Goal: Information Seeking & Learning: Learn about a topic

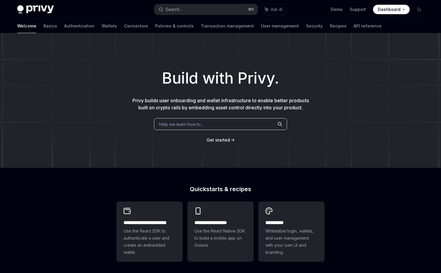
click at [104, 121] on div "Build with Privy. Privy builds user onboarding and wallet infrastructure to ena…" at bounding box center [220, 100] width 441 height 135
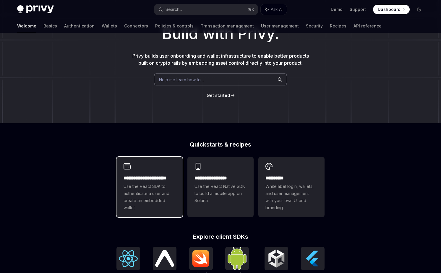
scroll to position [46, 0]
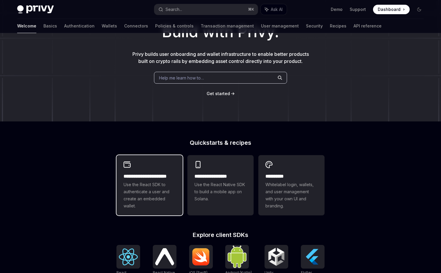
click at [144, 181] on div "**********" at bounding box center [149, 191] width 52 height 37
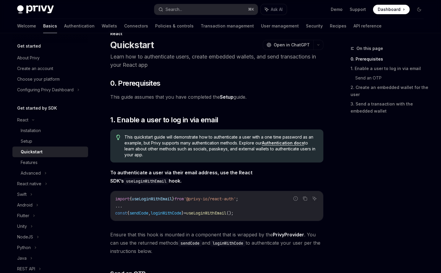
scroll to position [7, 0]
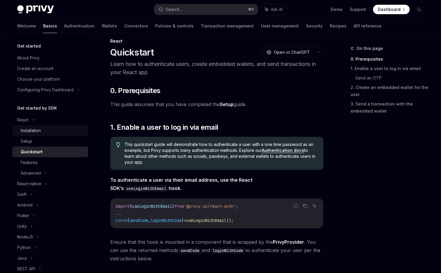
click at [50, 131] on div "Installation" at bounding box center [53, 130] width 64 height 7
type textarea "*"
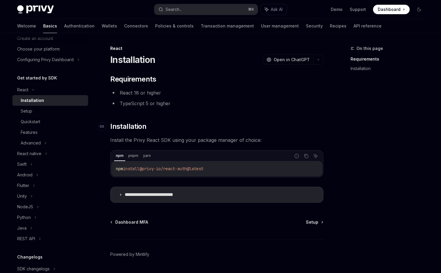
click at [130, 123] on span "Installation" at bounding box center [128, 126] width 36 height 9
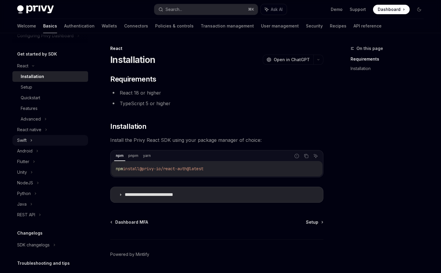
scroll to position [58, 0]
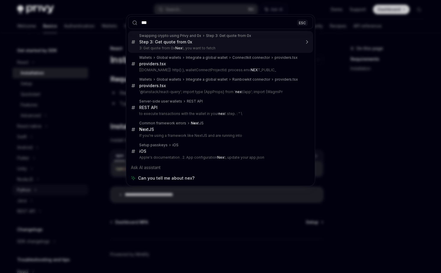
type input "****"
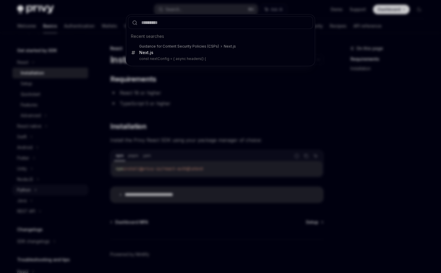
type textarea "*"
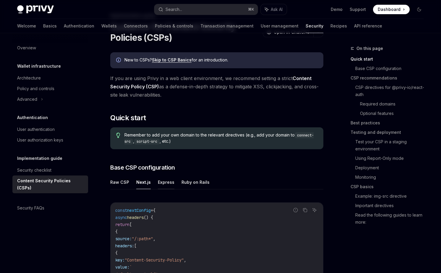
scroll to position [38, 0]
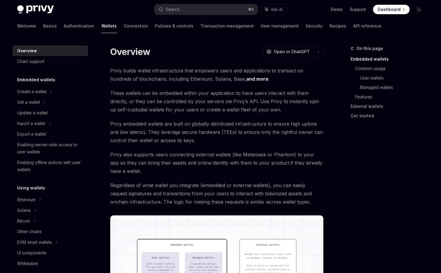
scroll to position [8, 0]
click at [225, 141] on span "Privy embedded wallets are built on globally distributed infrastructure to ensu…" at bounding box center [216, 131] width 213 height 25
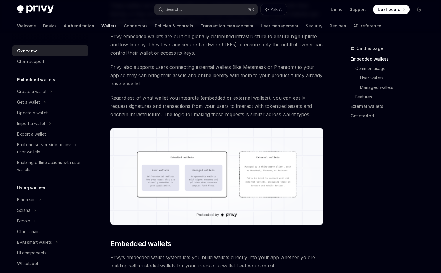
scroll to position [100, 0]
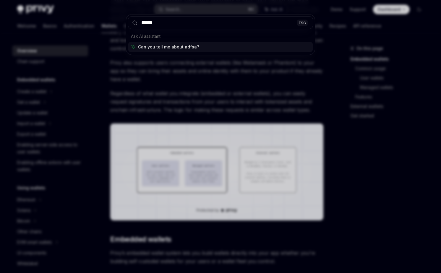
type input "*******"
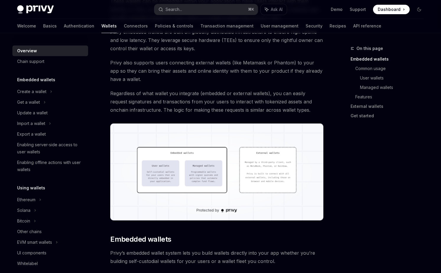
click at [255, 93] on span "Regardless of what wallet you integrate (embedded or external wallets), you can…" at bounding box center [216, 101] width 213 height 25
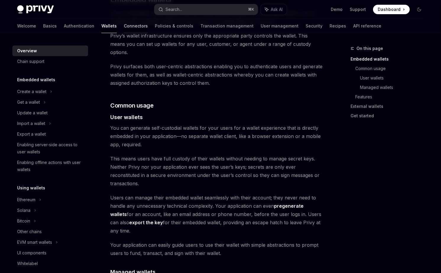
scroll to position [339, 0]
click at [124, 23] on link "Connectors" at bounding box center [136, 26] width 24 height 14
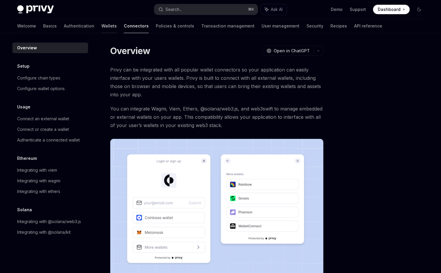
click at [101, 27] on link "Wallets" at bounding box center [108, 26] width 15 height 14
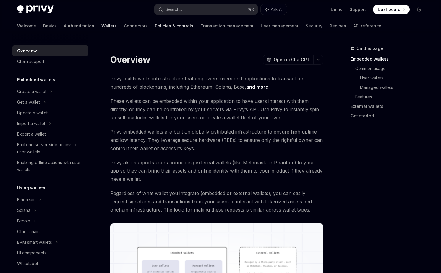
click at [155, 32] on link "Policies & controls" at bounding box center [174, 26] width 38 height 14
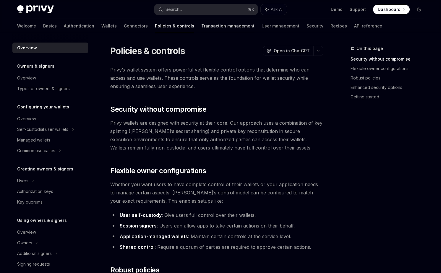
click at [201, 27] on link "Transaction management" at bounding box center [227, 26] width 53 height 14
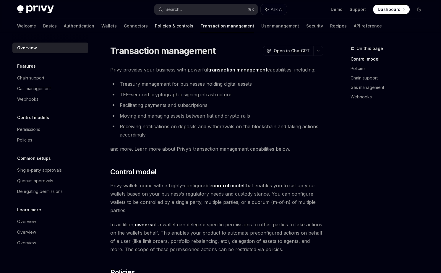
click at [155, 28] on link "Policies & controls" at bounding box center [174, 26] width 38 height 14
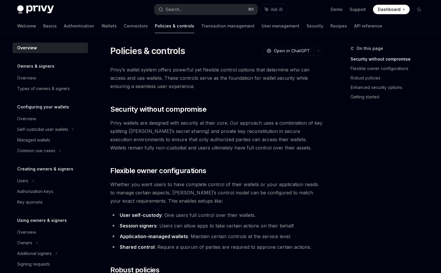
click at [162, 71] on span "Privy’s wallet system offers powerful yet flexible control options that determi…" at bounding box center [216, 78] width 213 height 25
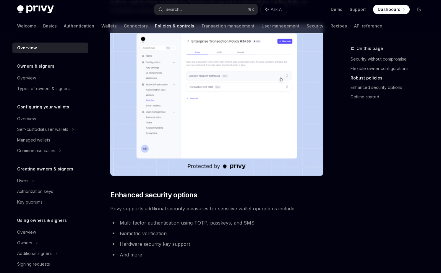
scroll to position [353, 0]
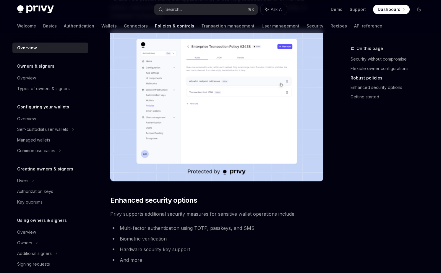
click at [159, 84] on img at bounding box center [216, 105] width 213 height 152
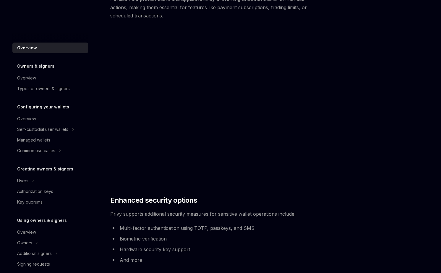
click at [159, 84] on img at bounding box center [216, 105] width 213 height 152
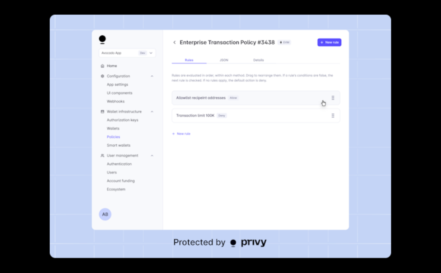
click at [159, 84] on img at bounding box center [220, 136] width 341 height 243
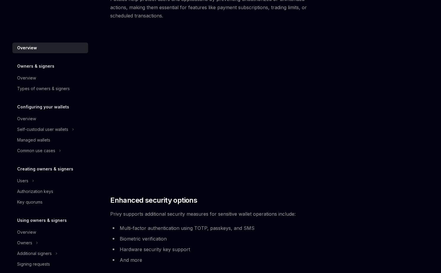
click at [159, 84] on img at bounding box center [216, 105] width 213 height 152
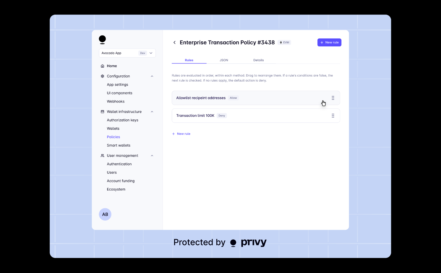
click at [159, 84] on img at bounding box center [220, 136] width 341 height 243
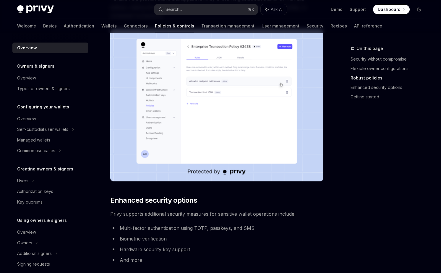
click at [159, 84] on img at bounding box center [216, 105] width 213 height 152
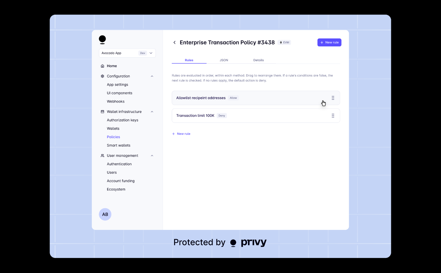
click at [159, 84] on img at bounding box center [220, 136] width 341 height 243
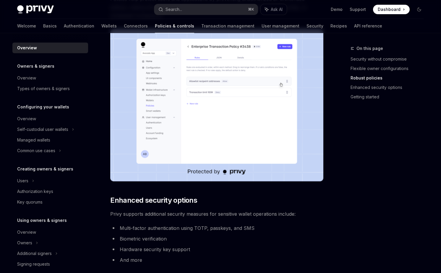
click at [159, 84] on img at bounding box center [216, 105] width 213 height 152
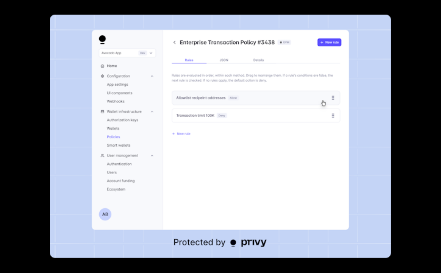
click at [159, 84] on img at bounding box center [220, 136] width 341 height 243
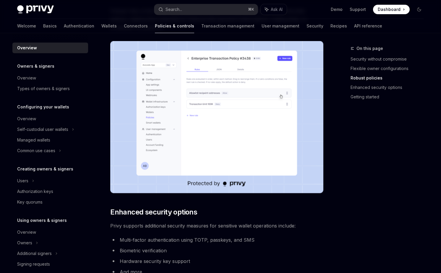
scroll to position [340, 0]
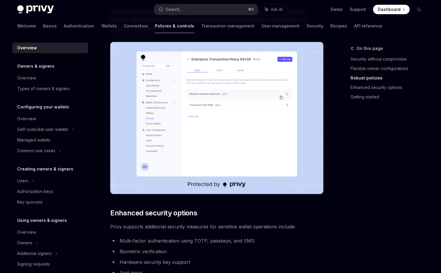
click at [170, 72] on img at bounding box center [216, 118] width 213 height 152
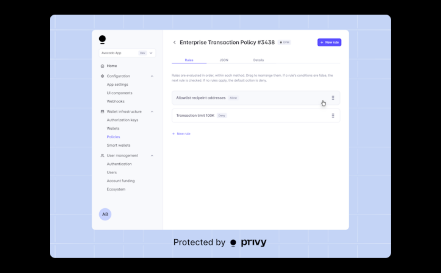
click at [170, 72] on img at bounding box center [220, 136] width 341 height 243
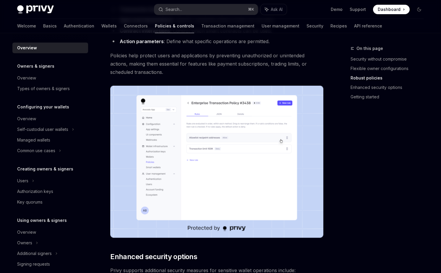
scroll to position [294, 0]
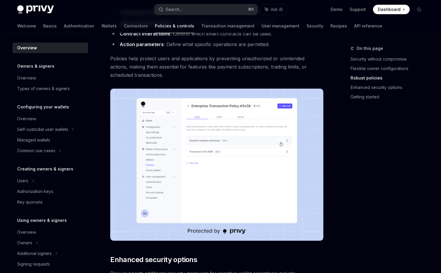
click at [178, 110] on img at bounding box center [216, 165] width 213 height 152
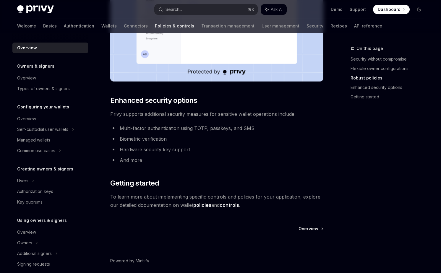
scroll to position [477, 0]
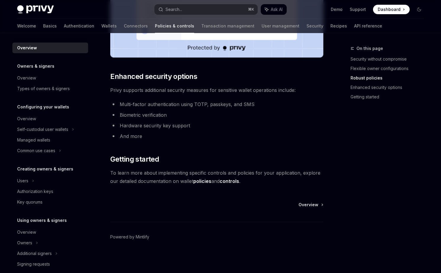
click at [162, 92] on span "Privy supports additional security measures for sensitive wallet operations inc…" at bounding box center [216, 90] width 213 height 8
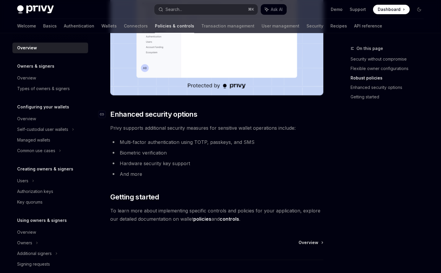
click at [176, 116] on span "Enhanced security options" at bounding box center [153, 114] width 87 height 9
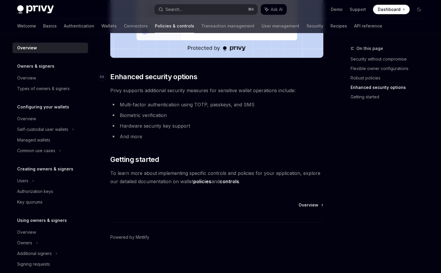
scroll to position [477, 0]
click at [101, 77] on icon "Navigate to header" at bounding box center [102, 77] width 4 height 4
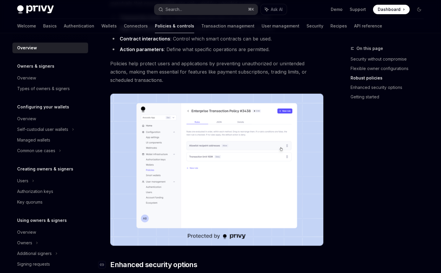
click at [187, 262] on span "Enhanced security options" at bounding box center [153, 264] width 87 height 9
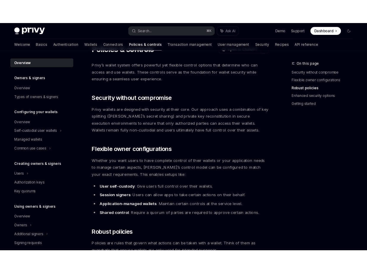
scroll to position [0, 0]
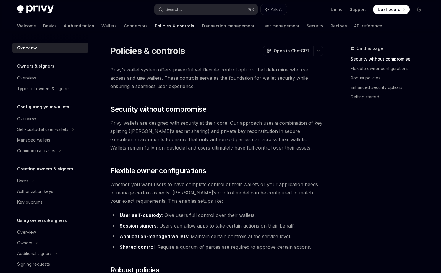
type textarea "*"
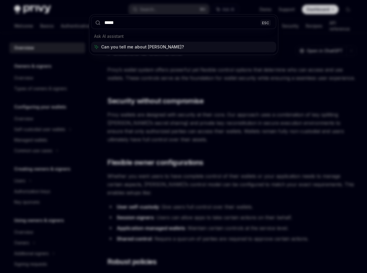
type input "******"
type textarea "*"
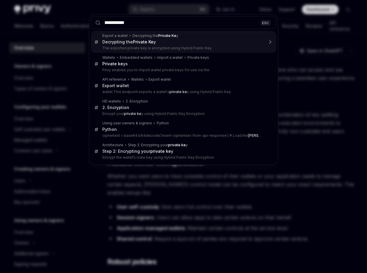
type input "**********"
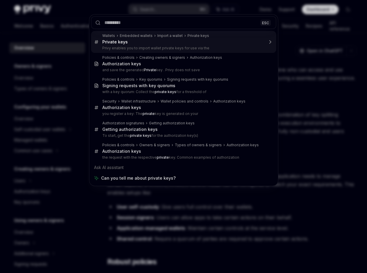
type textarea "*"
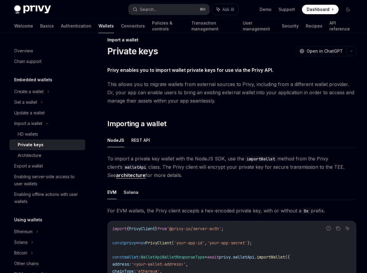
scroll to position [12, 0]
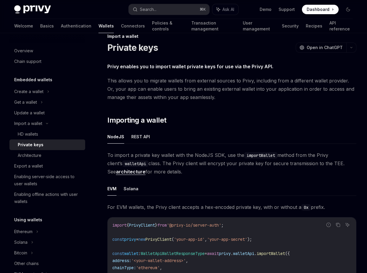
click at [157, 89] on span "This allows you to migrate wallets from external sources to Privy, including fr…" at bounding box center [231, 89] width 249 height 25
